Goal: Task Accomplishment & Management: Use online tool/utility

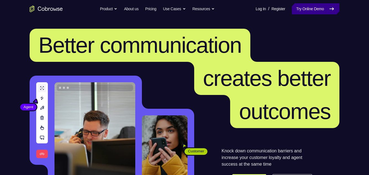
click at [316, 10] on link "Try Online Demo" at bounding box center [316, 8] width 48 height 11
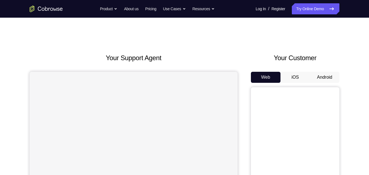
click at [331, 74] on button "Android" at bounding box center [325, 77] width 30 height 11
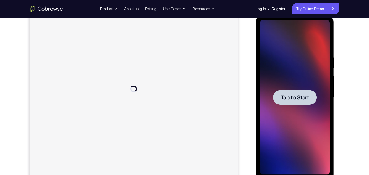
click at [313, 122] on div at bounding box center [295, 97] width 70 height 155
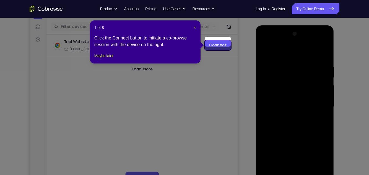
scroll to position [60, 0]
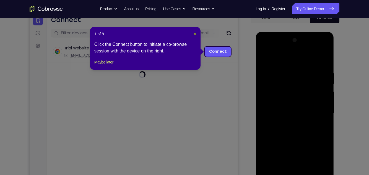
click at [195, 34] on span "×" at bounding box center [195, 34] width 2 height 4
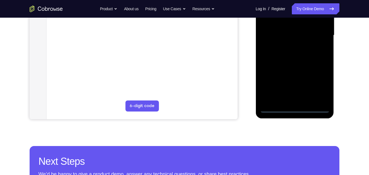
scroll to position [140, 0]
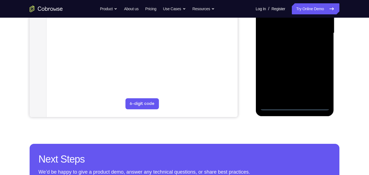
click at [294, 105] on div at bounding box center [295, 33] width 70 height 155
